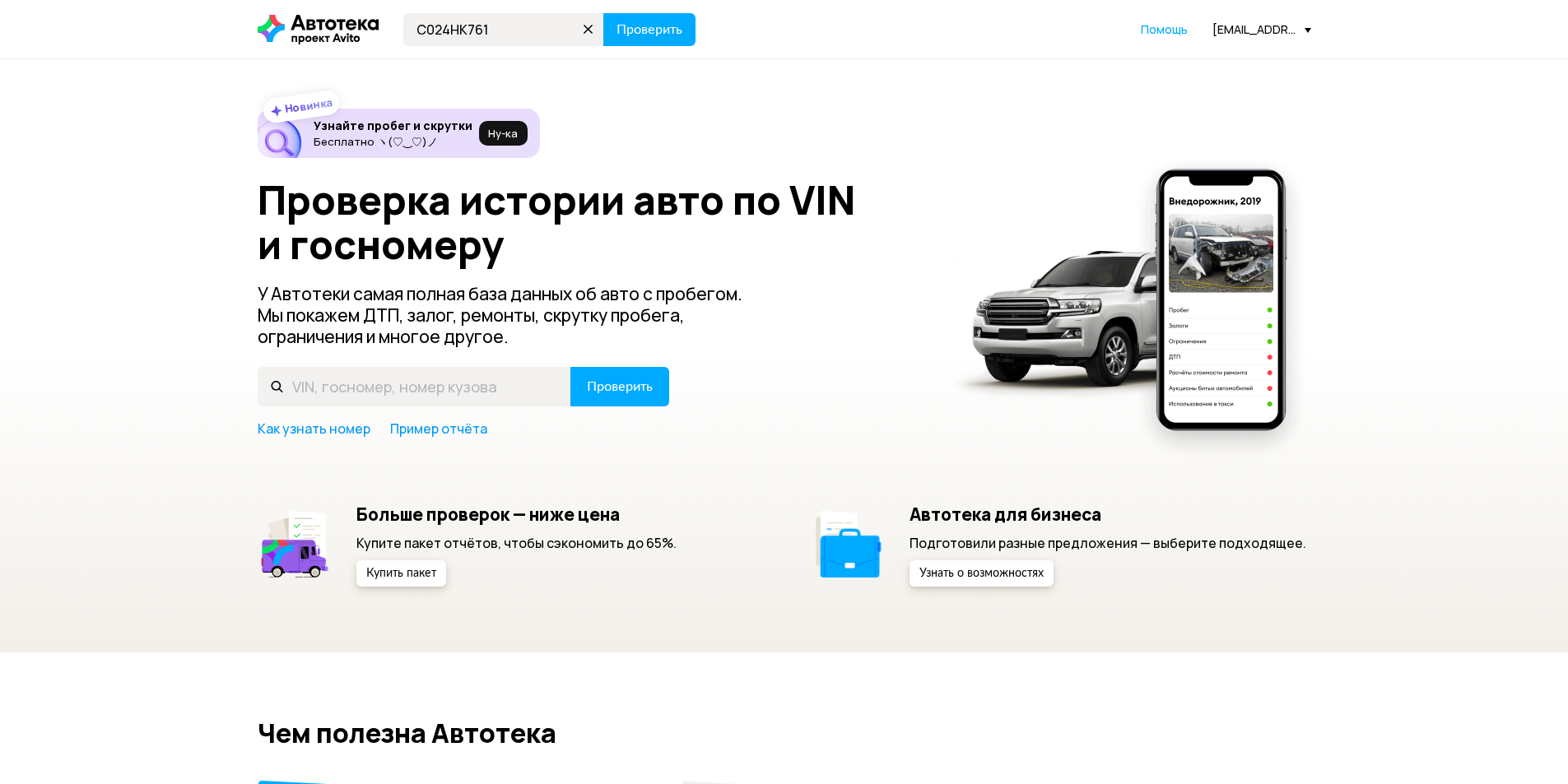
type input "С024НК761"
click at [603, 13] on button "Проверить" at bounding box center [649, 29] width 92 height 33
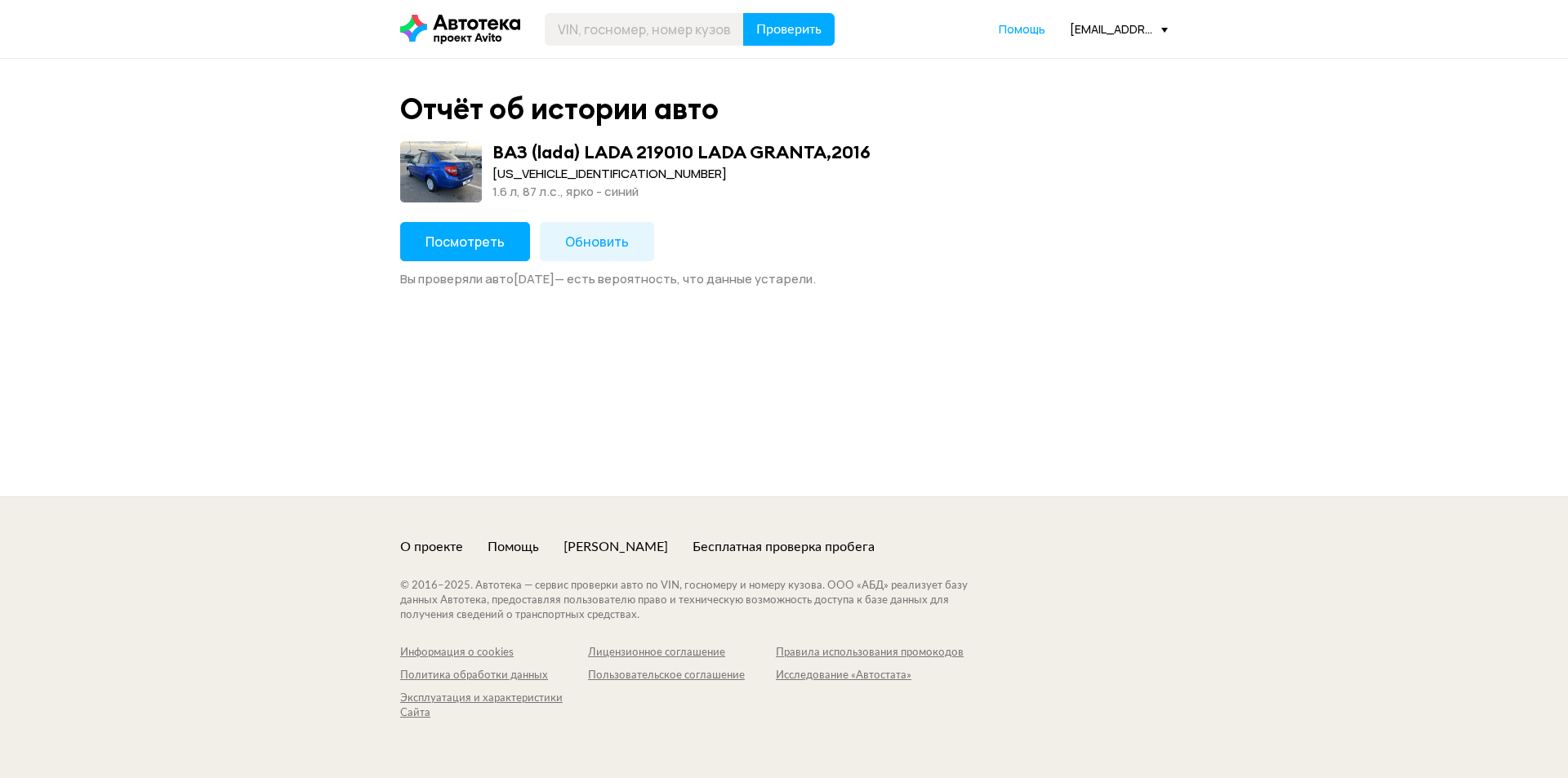
click at [453, 238] on span "Посмотреть" at bounding box center [465, 241] width 79 height 18
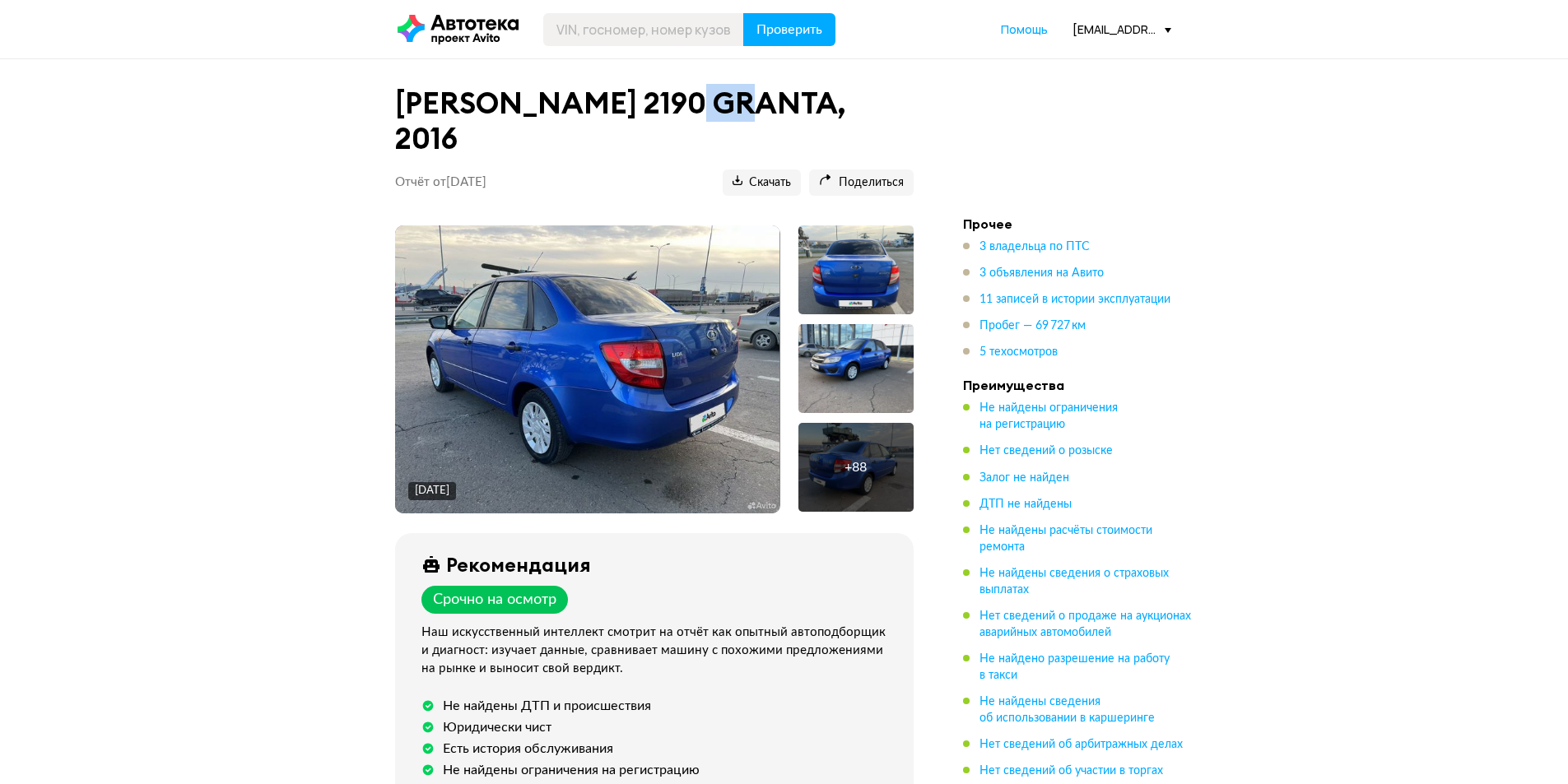
drag, startPoint x: 738, startPoint y: 102, endPoint x: 682, endPoint y: 107, distance: 56.2
click at [682, 107] on h1 "[PERSON_NAME] 2190 GRANTA, 2016" at bounding box center [654, 120] width 519 height 70
click at [648, 102] on h1 "[PERSON_NAME] 2190 GRANTA, 2016" at bounding box center [654, 120] width 519 height 70
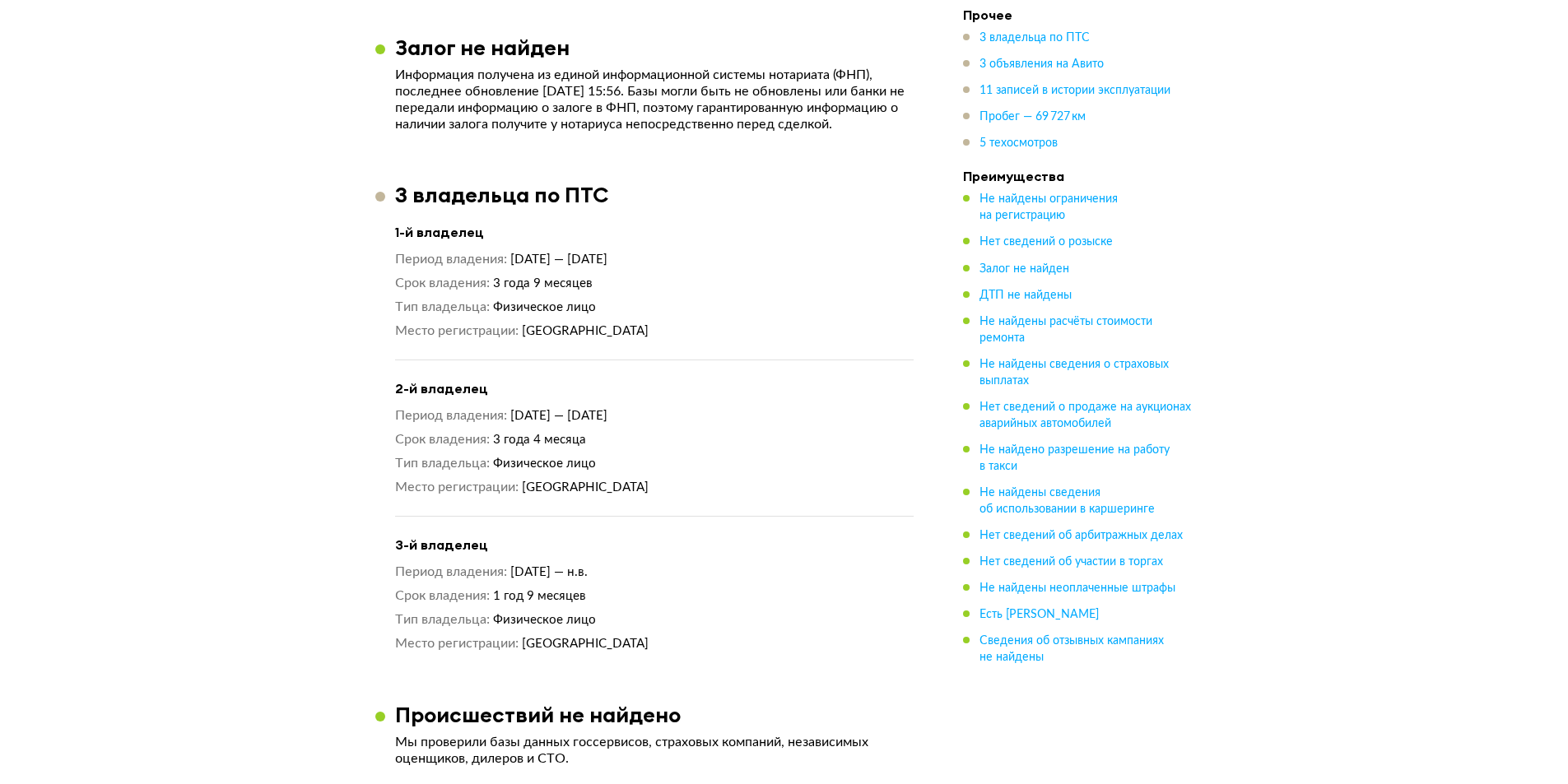
scroll to position [1398, 0]
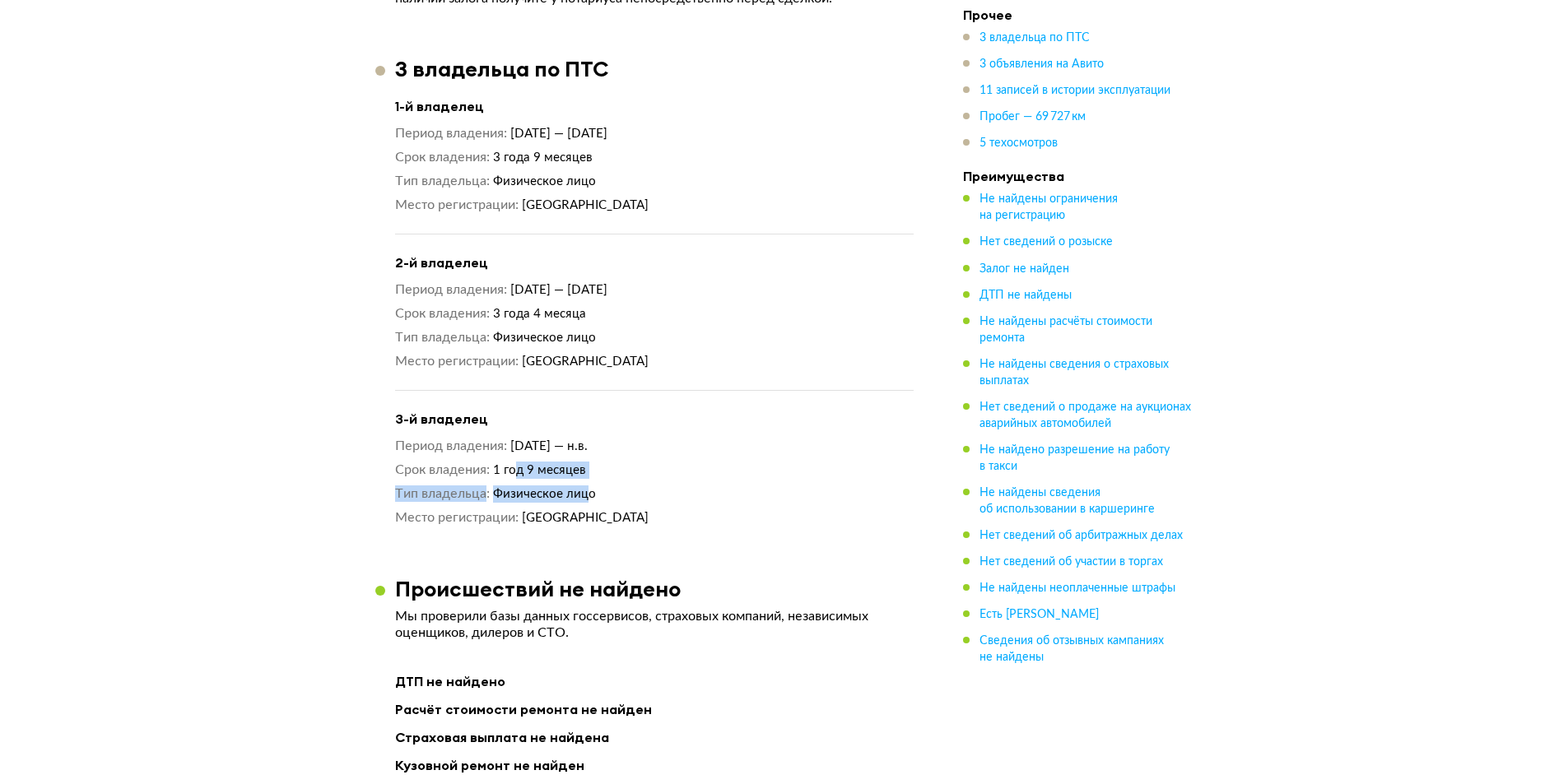
drag, startPoint x: 579, startPoint y: 440, endPoint x: 514, endPoint y: 430, distance: 65.8
click at [514, 438] on div "Период владения [DATE] — н.в. Срок владения 1 год 9 месяцев Тип владельца Физич…" at bounding box center [654, 482] width 519 height 89
click at [604, 461] on dd "1 год 9 месяцев" at bounding box center [703, 470] width 420 height 17
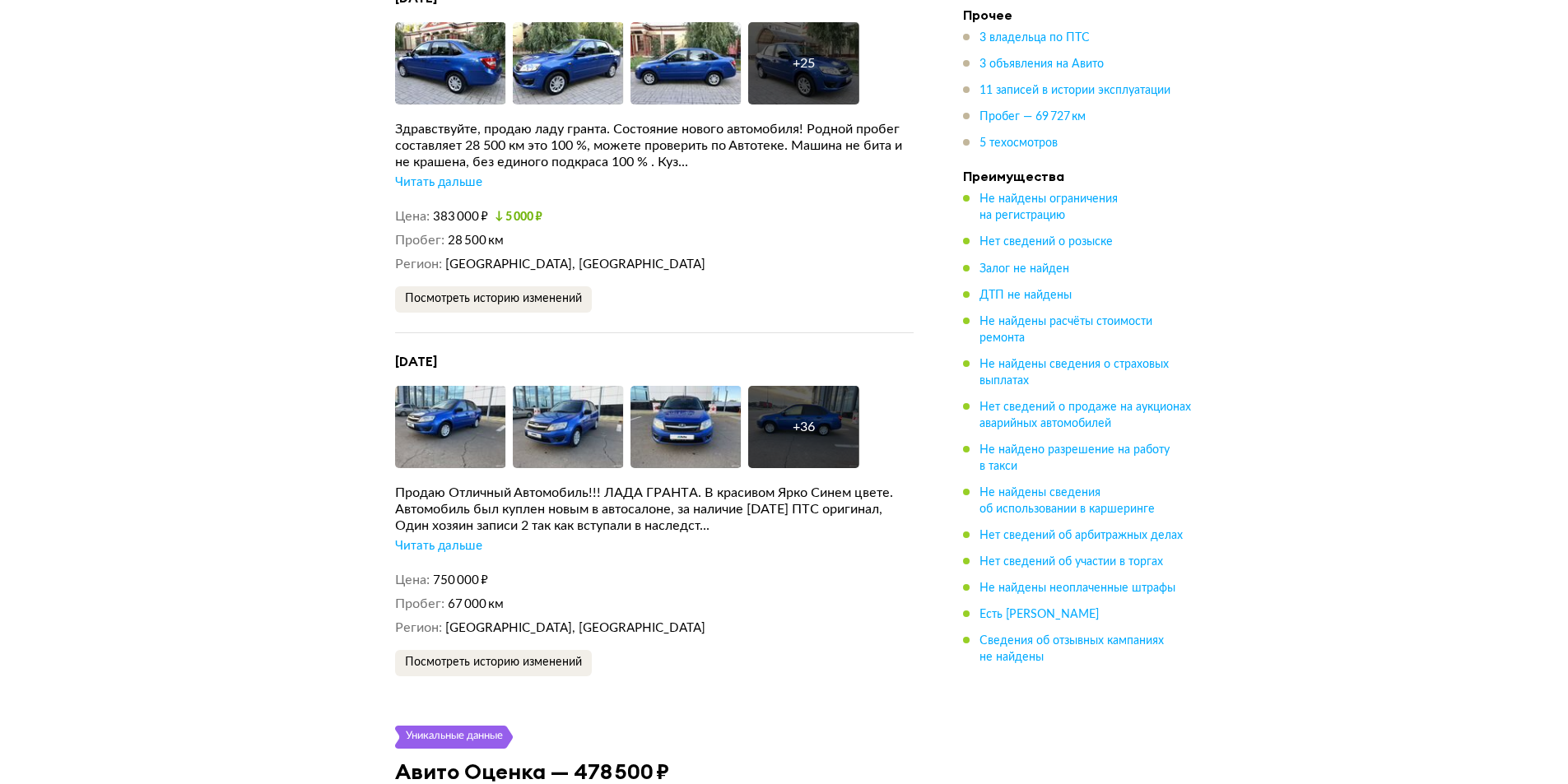
scroll to position [3456, 0]
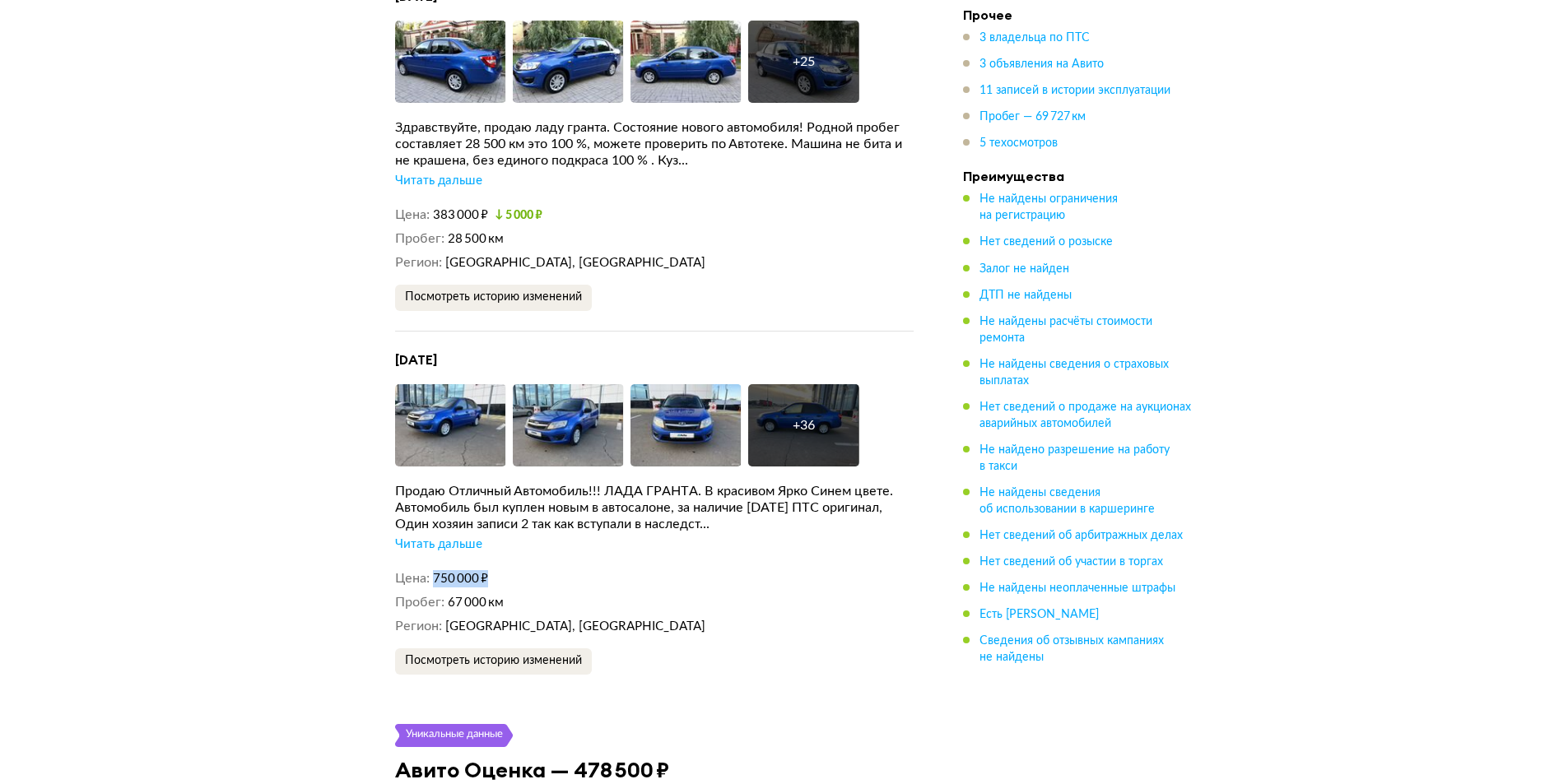
drag, startPoint x: 495, startPoint y: 533, endPoint x: 429, endPoint y: 539, distance: 66.3
click at [429, 570] on dl "Цена 750 000 ₽" at bounding box center [654, 579] width 519 height 17
click at [523, 570] on dd "750 000 ₽" at bounding box center [673, 579] width 480 height 17
click at [459, 536] on div "Читать дальше" at bounding box center [438, 545] width 87 height 17
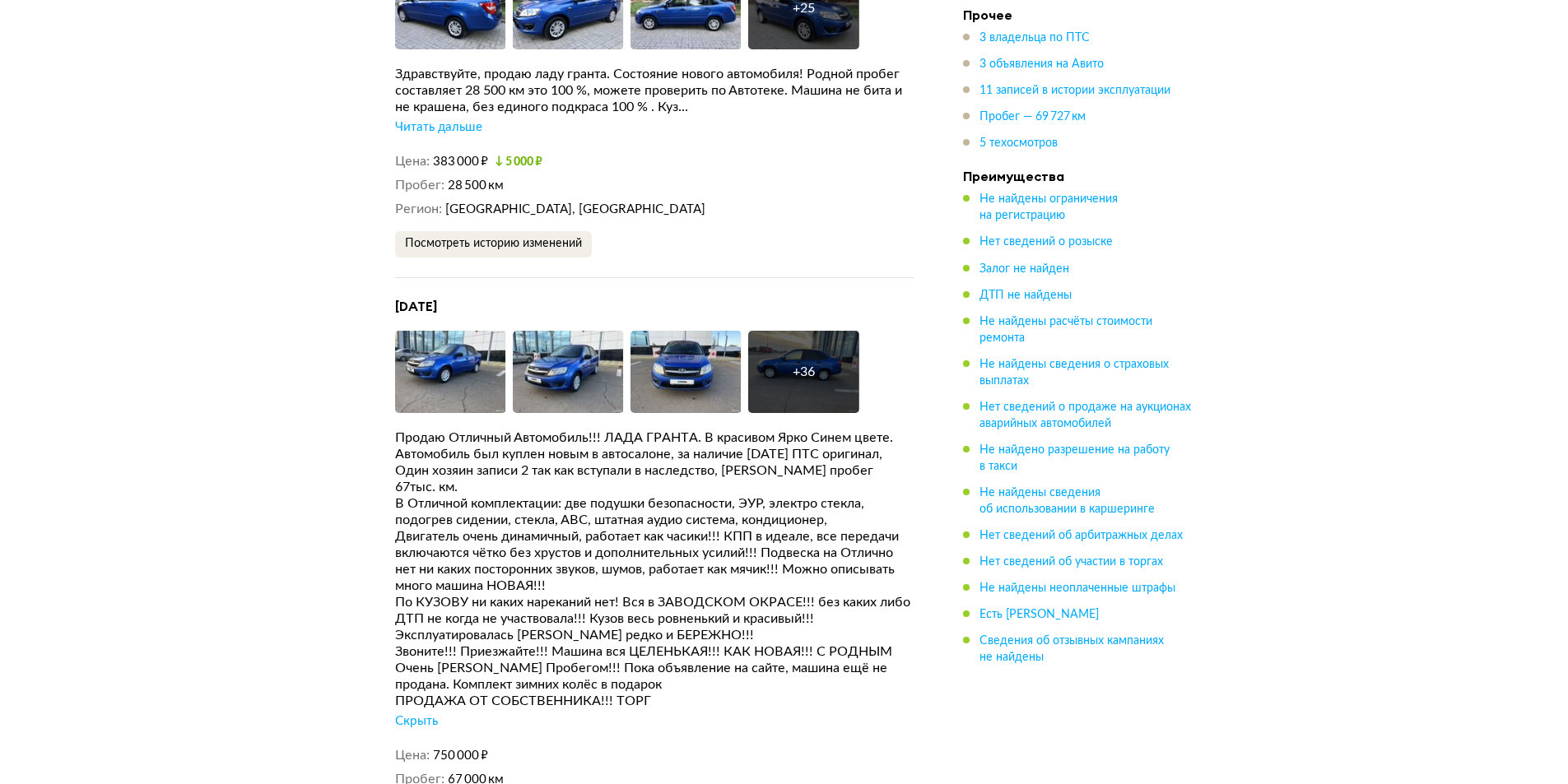
scroll to position [3537, 0]
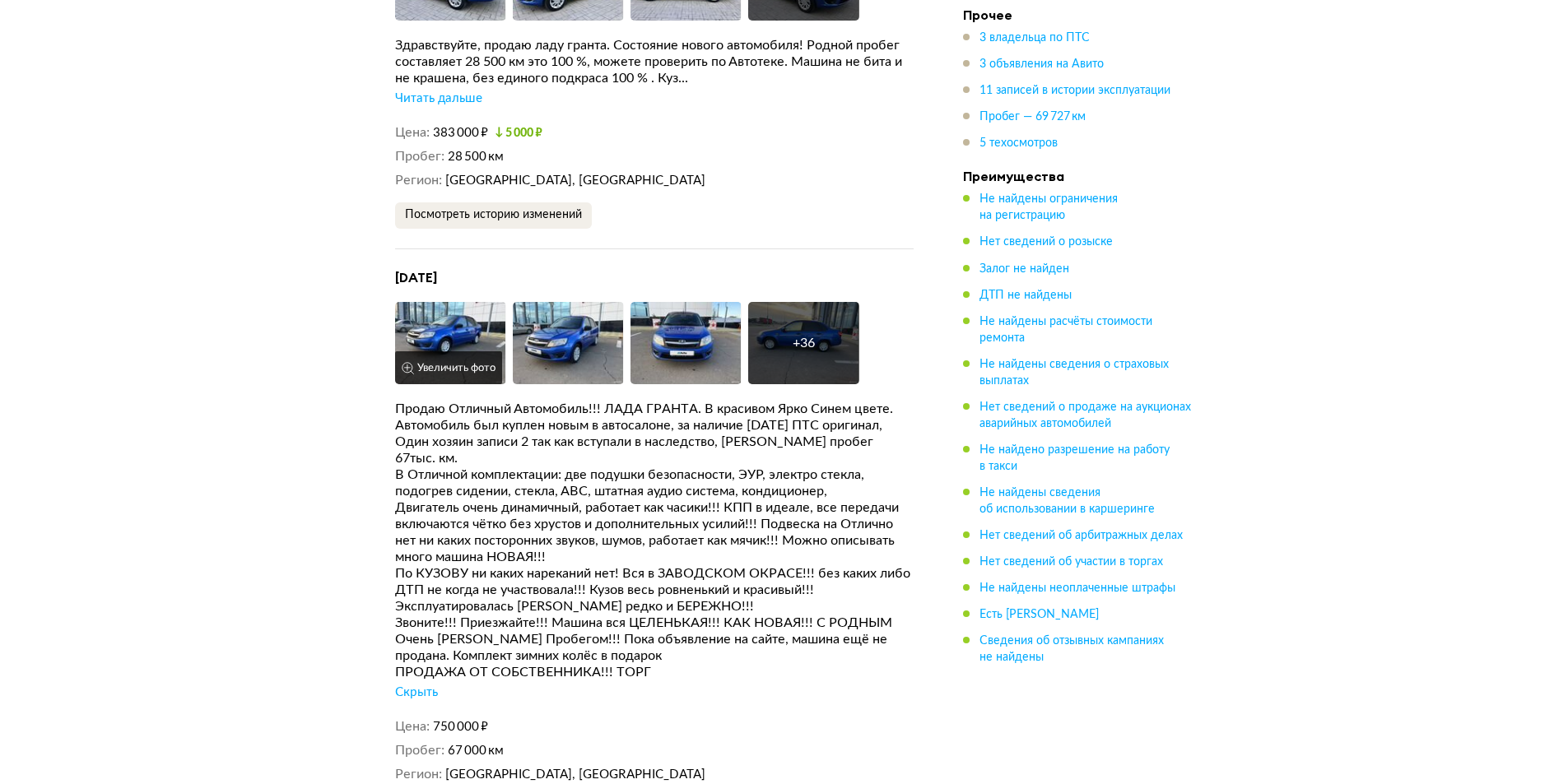
click at [465, 302] on img at bounding box center [450, 343] width 111 height 83
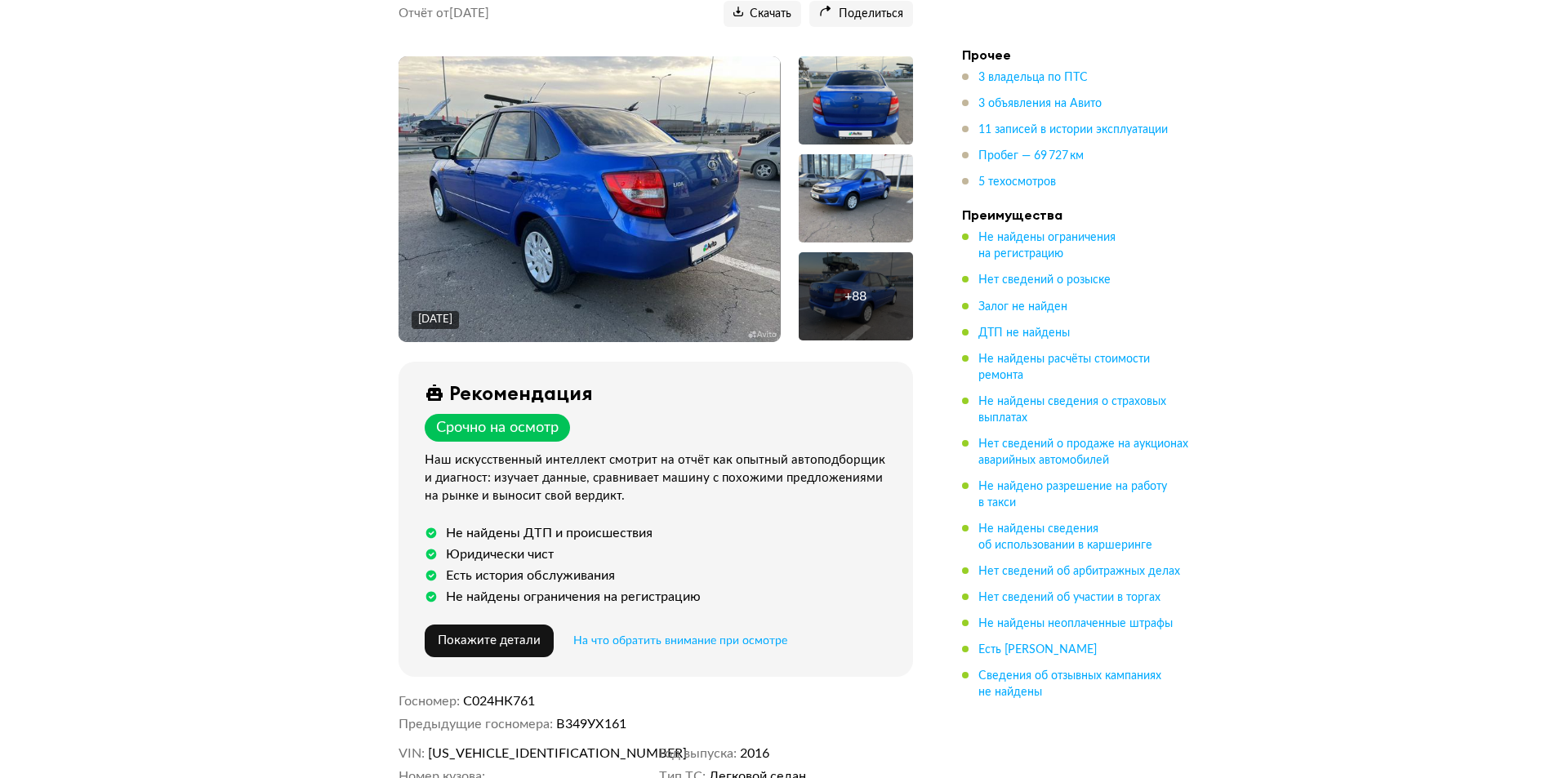
scroll to position [0, 0]
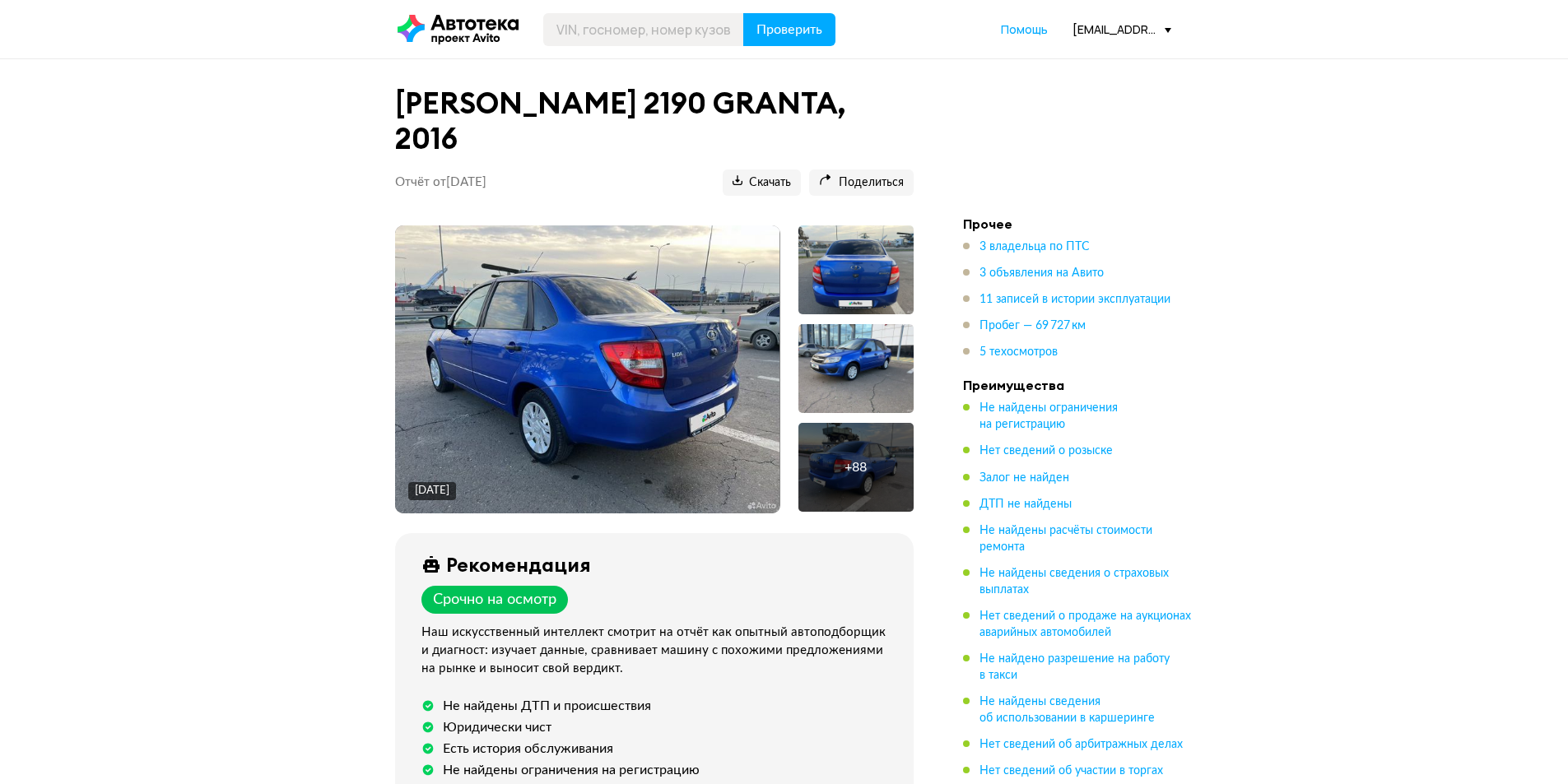
click at [673, 411] on img at bounding box center [587, 369] width 385 height 288
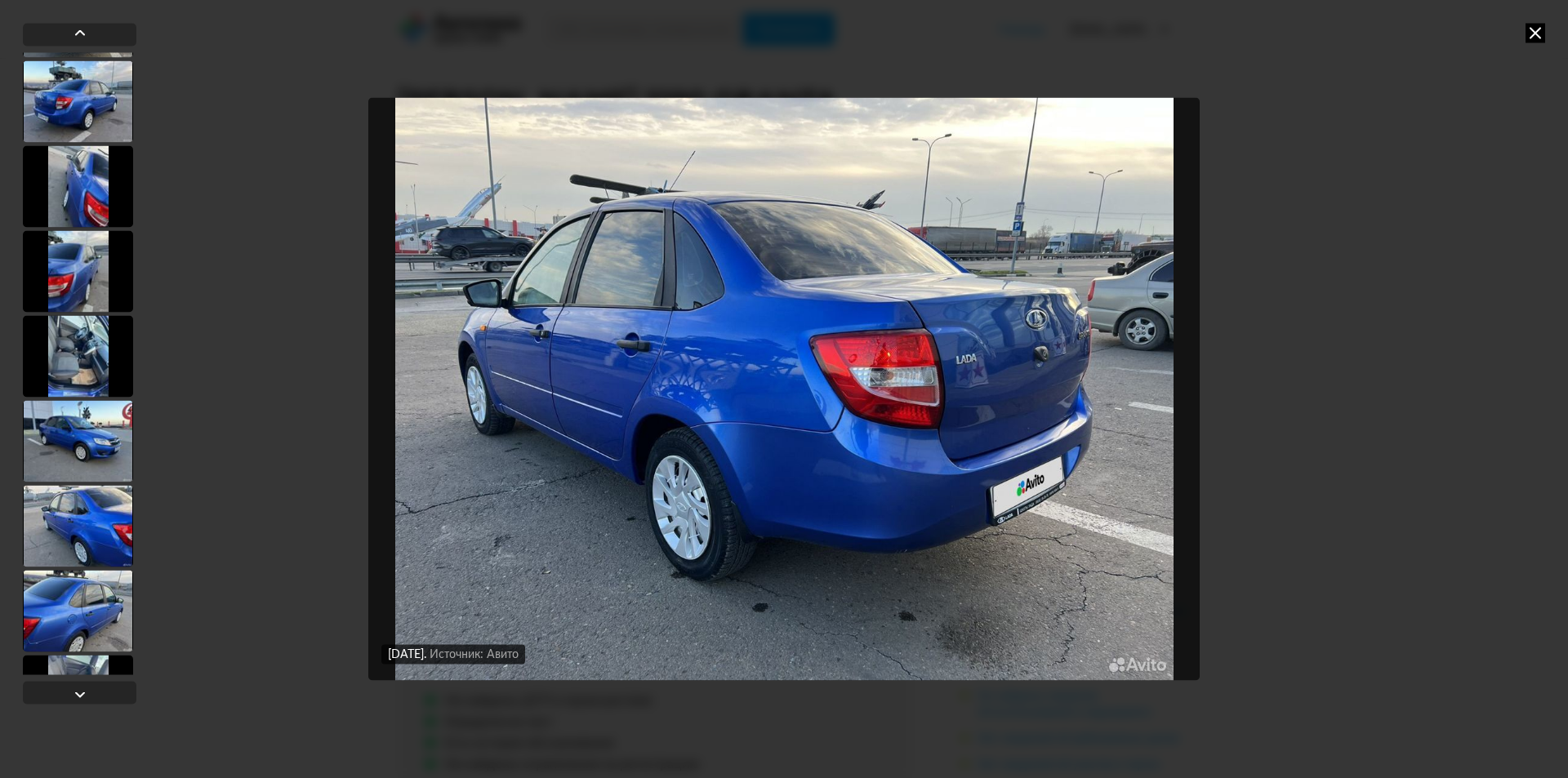
scroll to position [2041, 0]
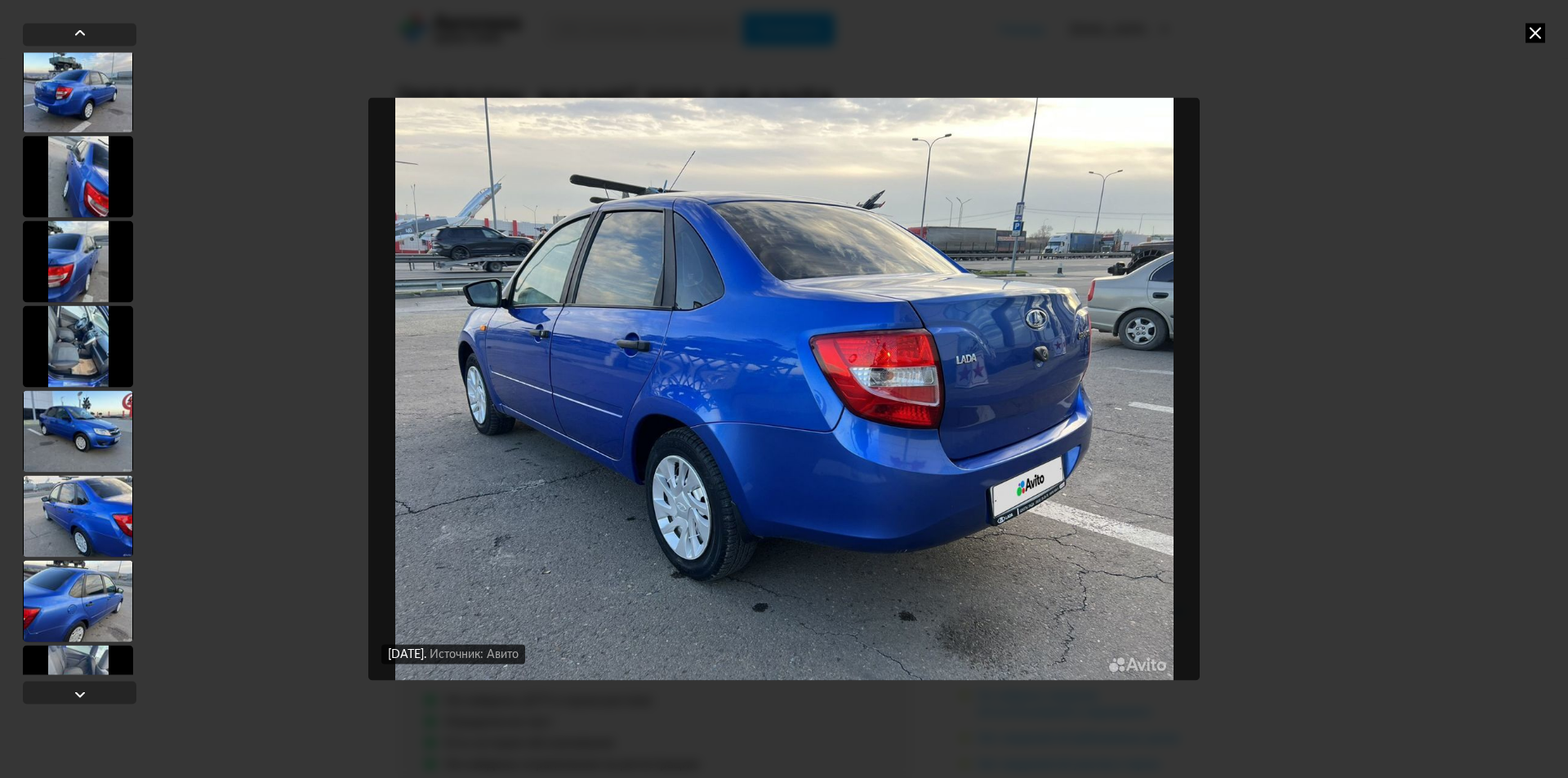
click at [88, 360] on div at bounding box center [78, 346] width 110 height 82
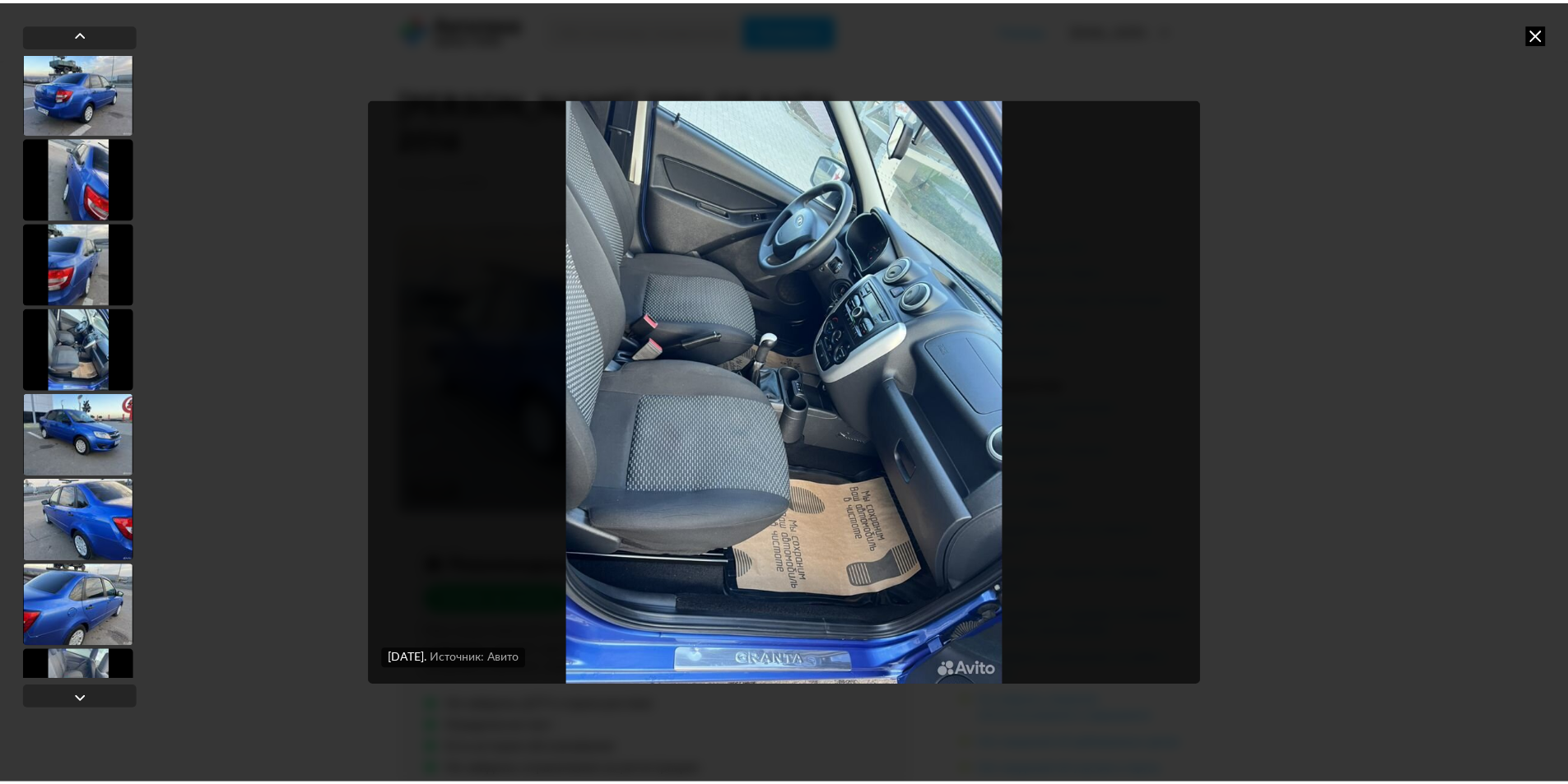
scroll to position [2055, 0]
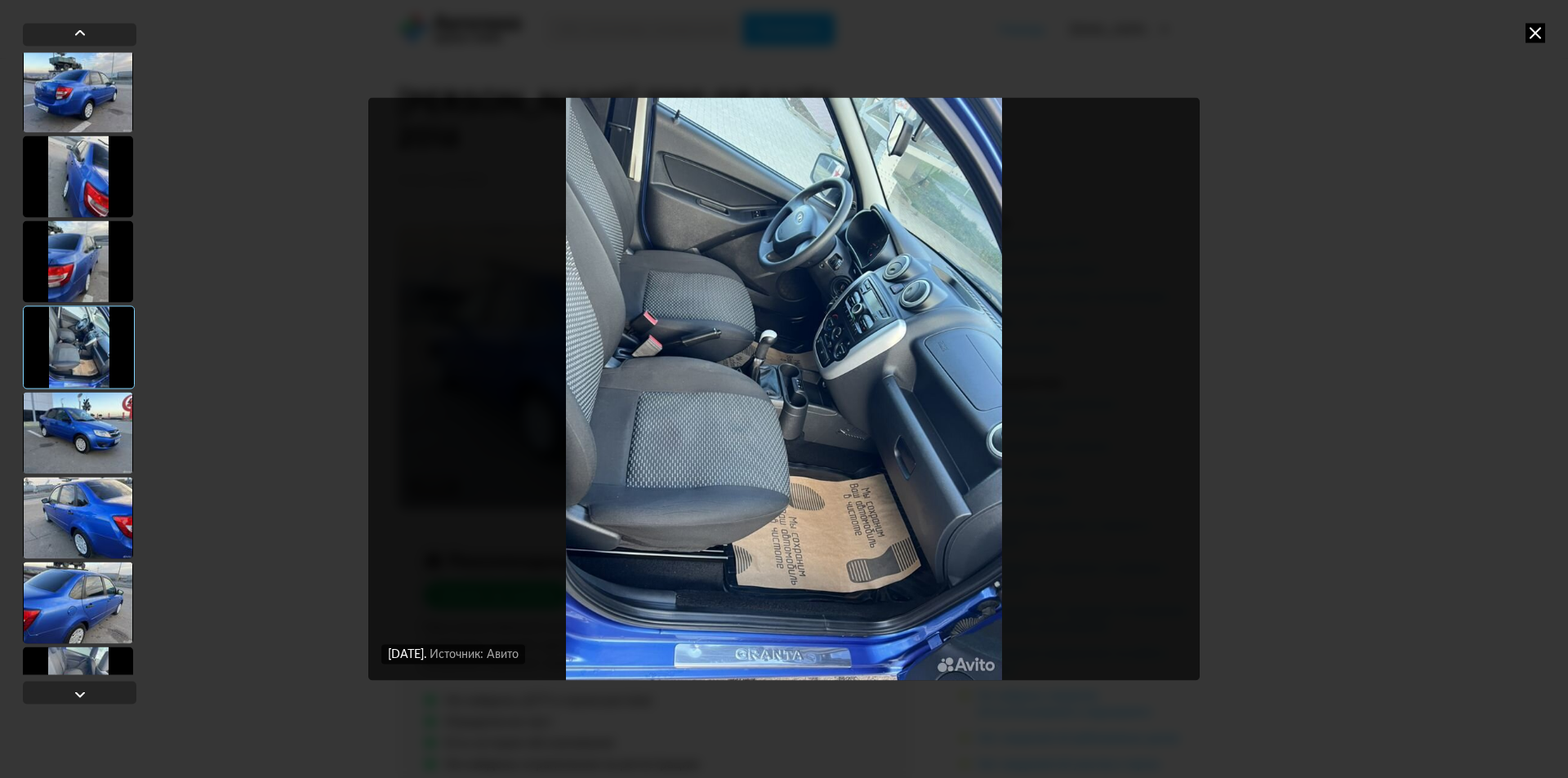
click at [858, 315] on img "Go to Slide 28" at bounding box center [784, 388] width 831 height 584
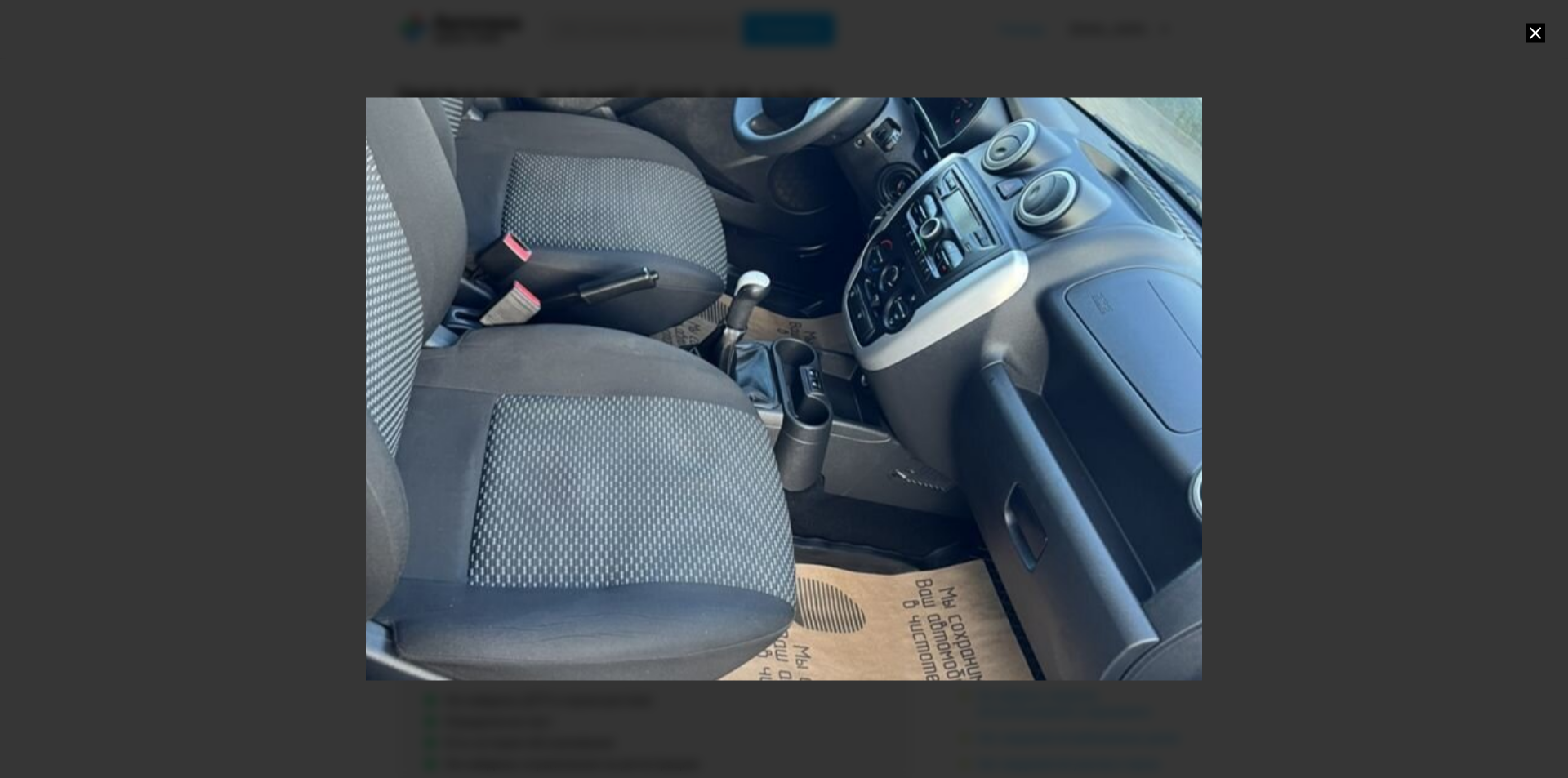
click at [678, 339] on div "Go to Slide 28" at bounding box center [784, 389] width 1673 height 1167
